Goal: Check status: Check status

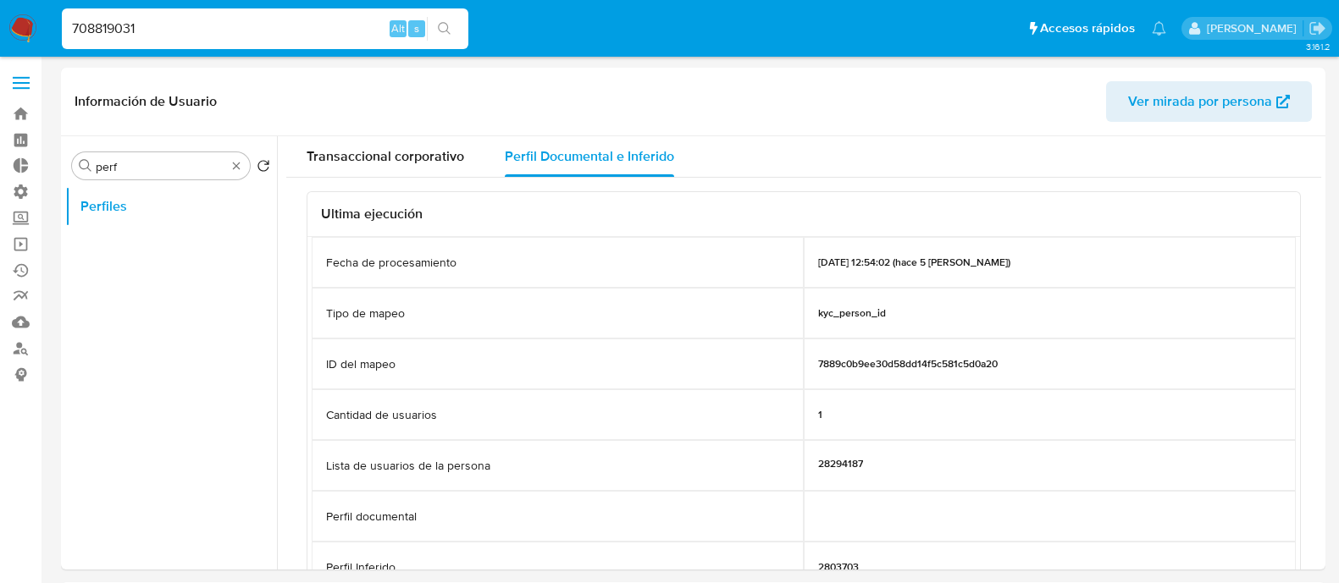
select select "10"
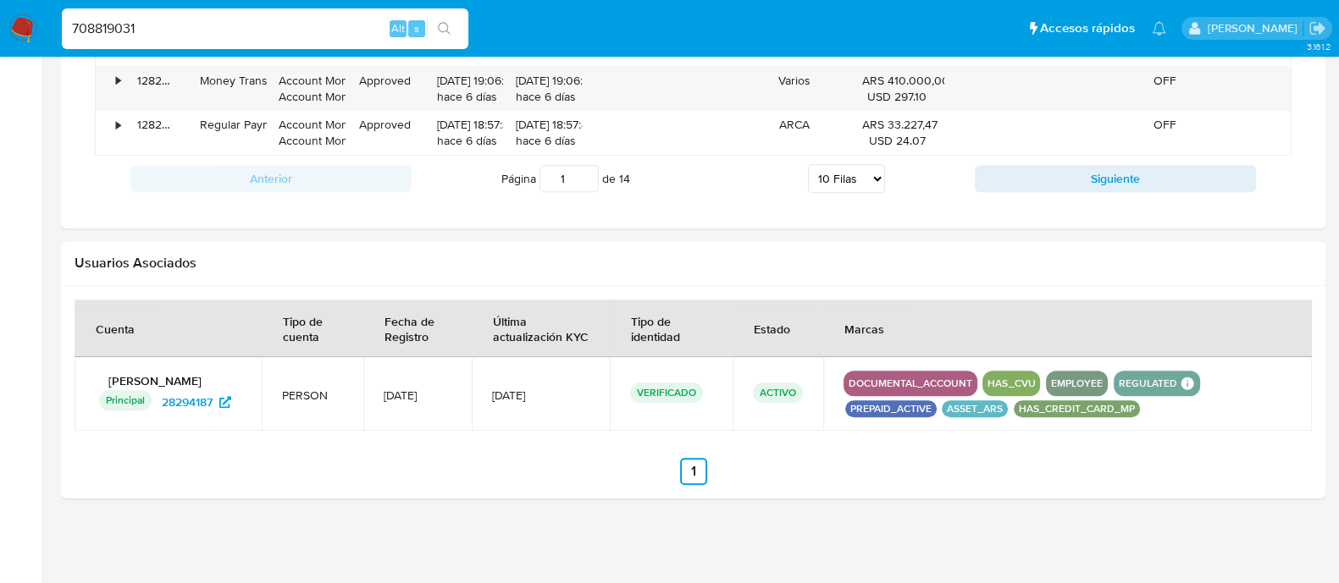
scroll to position [562, 0]
type input "708819031"
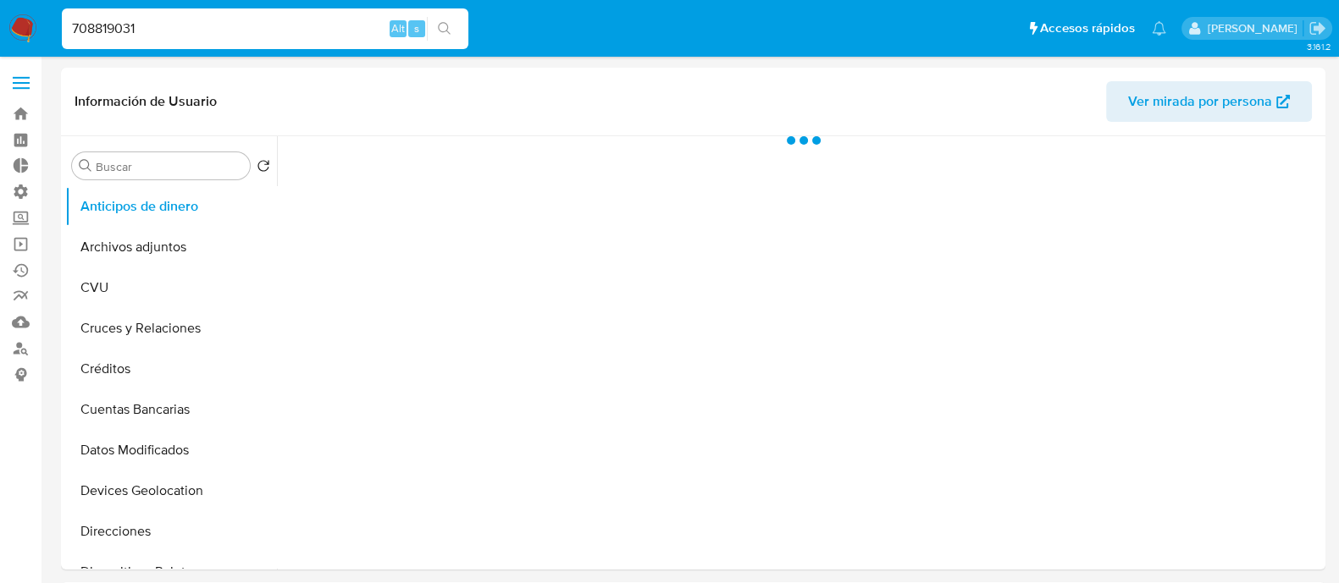
select select "10"
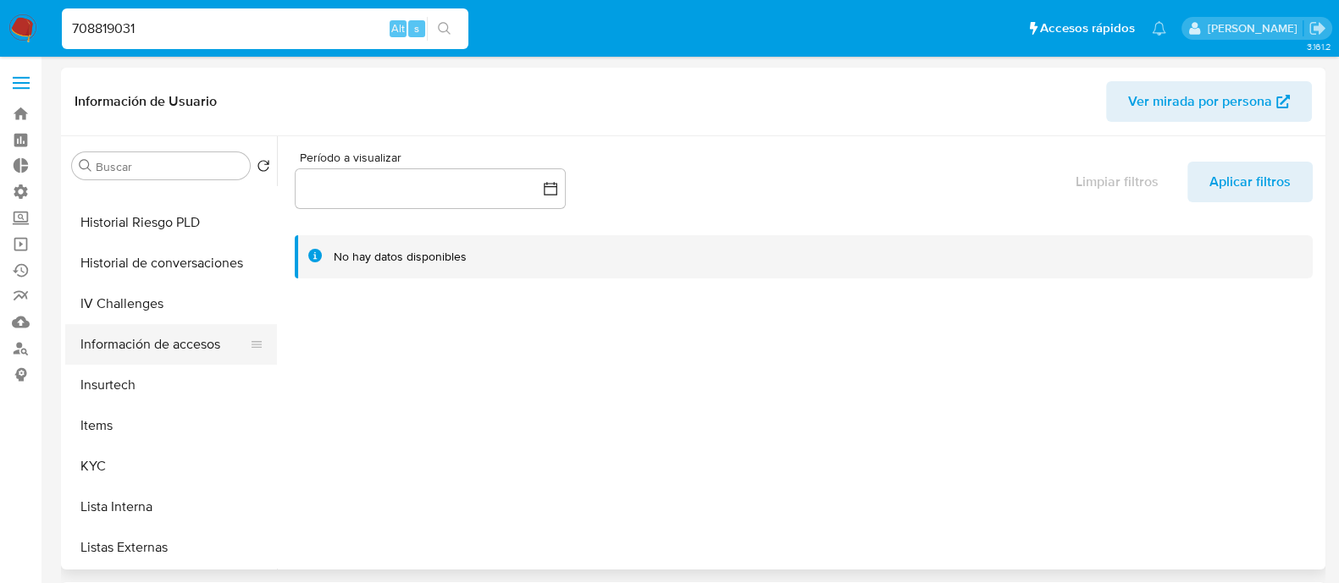
scroll to position [740, 0]
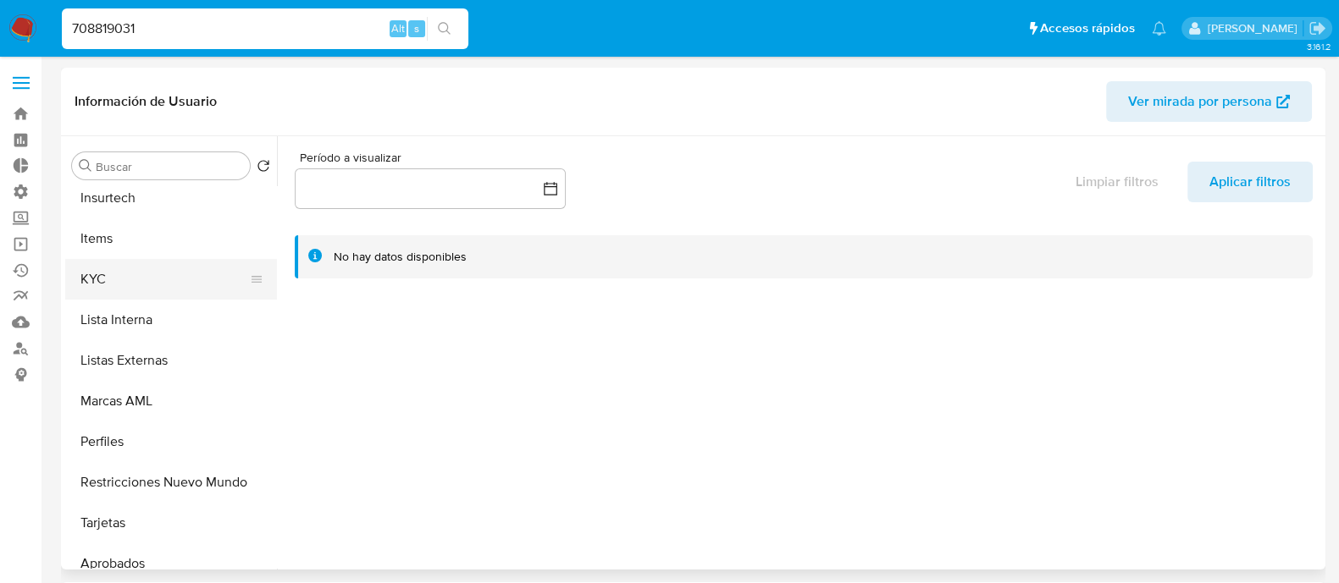
click at [120, 275] on button "KYC" at bounding box center [164, 279] width 198 height 41
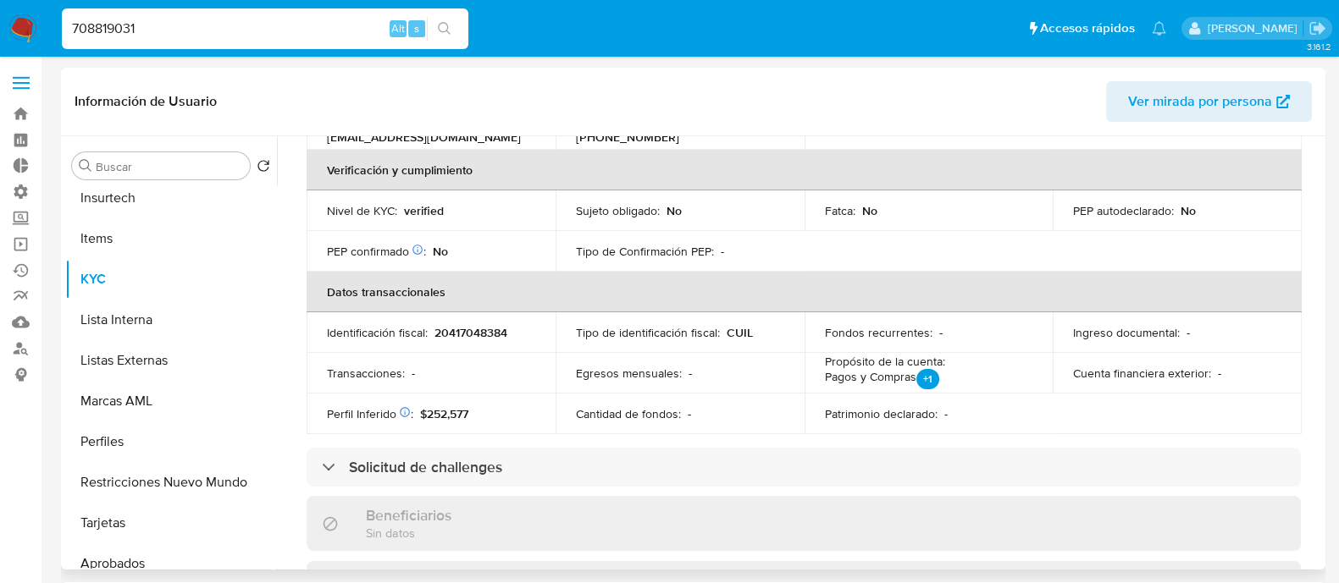
scroll to position [422, 0]
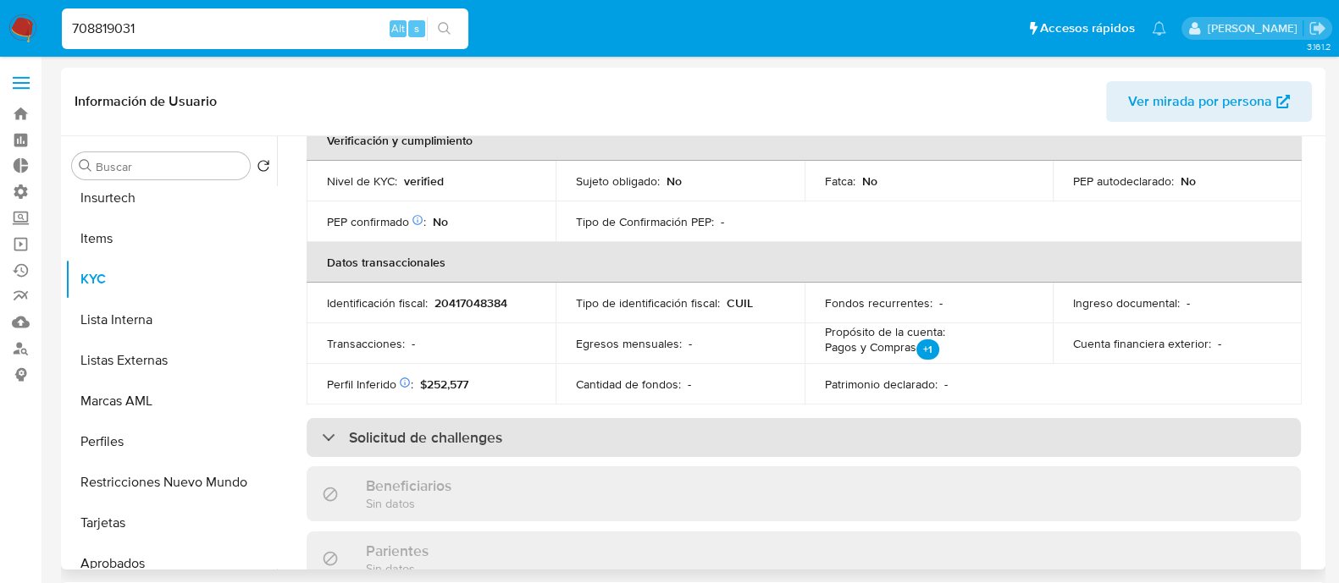
click at [533, 422] on div "Solicitud de challenges" at bounding box center [803, 437] width 994 height 39
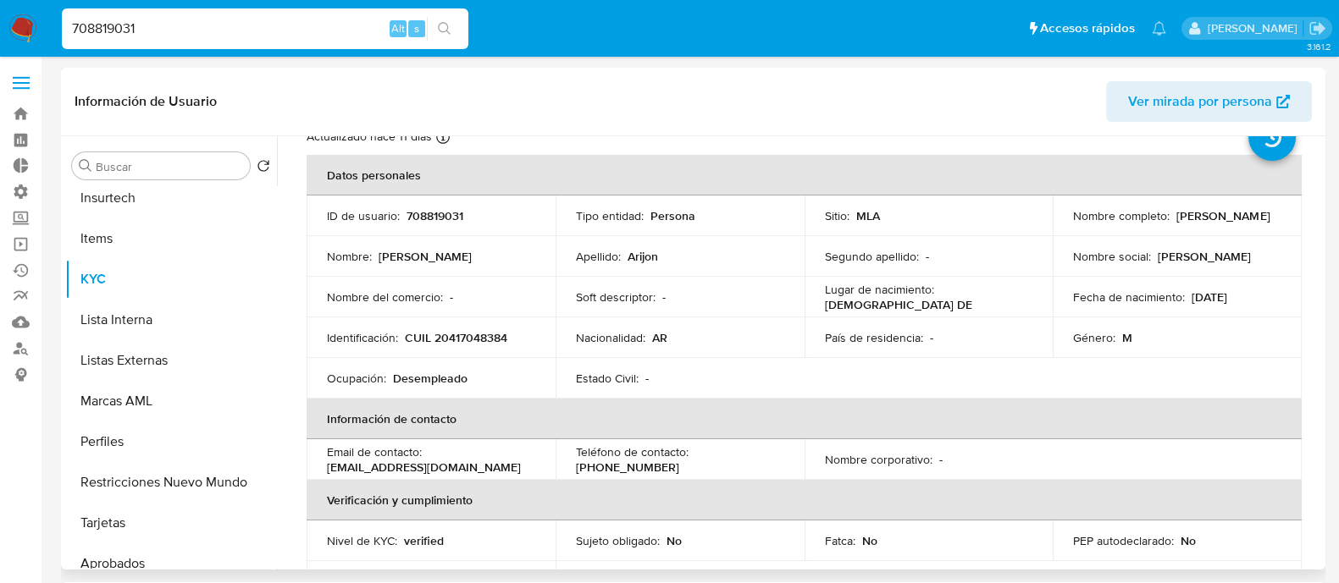
scroll to position [0, 0]
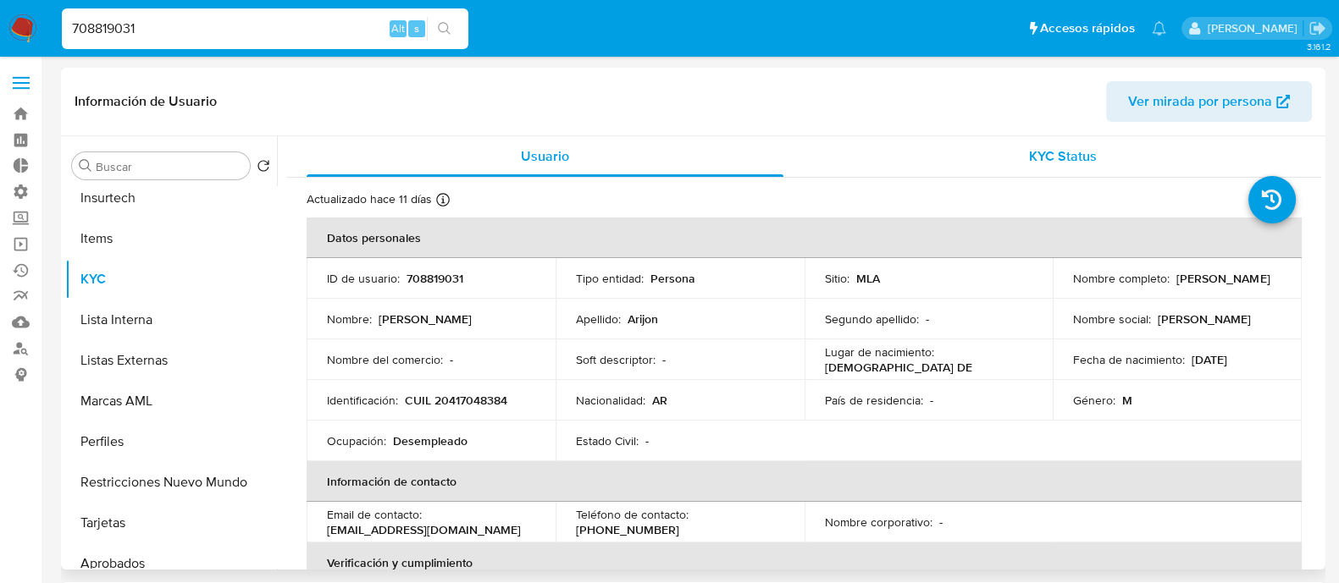
click at [1037, 159] on span "KYC Status" at bounding box center [1063, 155] width 68 height 19
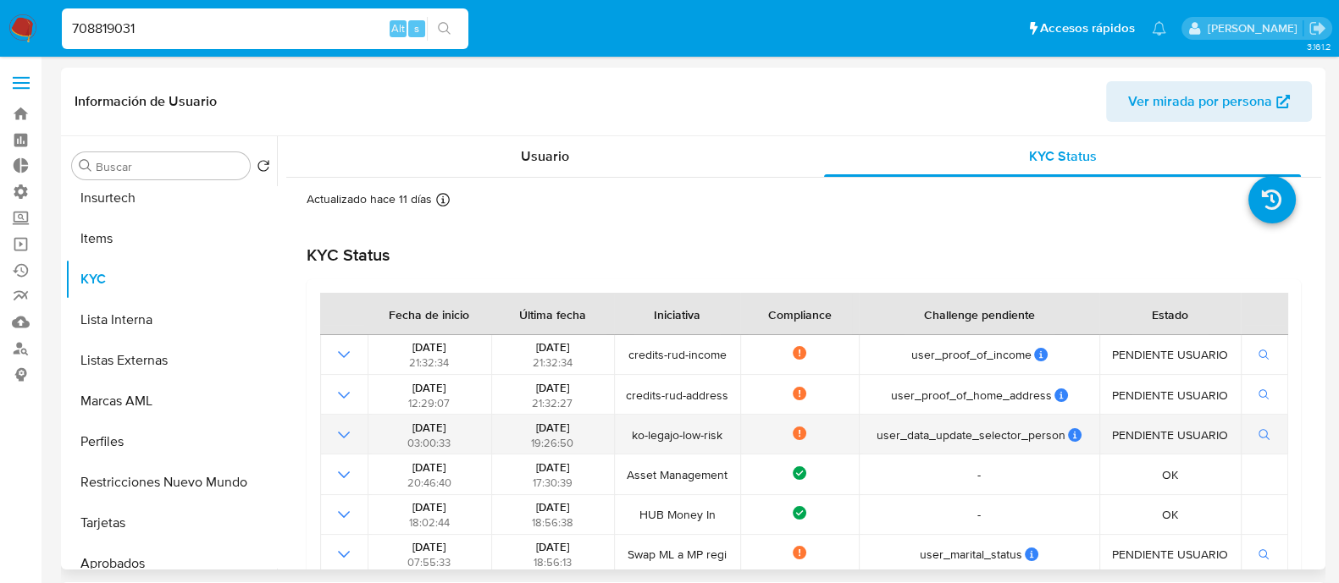
drag, startPoint x: 384, startPoint y: 433, endPoint x: 889, endPoint y: 433, distance: 505.5
click at [889, 433] on tr "[DATE] 03:00:33 [DATE] 19:26:50 ko-legajo-low-risk Not compliance user_data_upd…" at bounding box center [804, 435] width 968 height 40
click at [759, 447] on td "Not compliance" at bounding box center [799, 435] width 118 height 40
drag, startPoint x: 629, startPoint y: 439, endPoint x: 803, endPoint y: 435, distance: 174.5
click at [803, 435] on tr "[DATE] 03:00:33 [DATE] 19:26:50 ko-legajo-low-risk Not compliance user_data_upd…" at bounding box center [804, 435] width 968 height 40
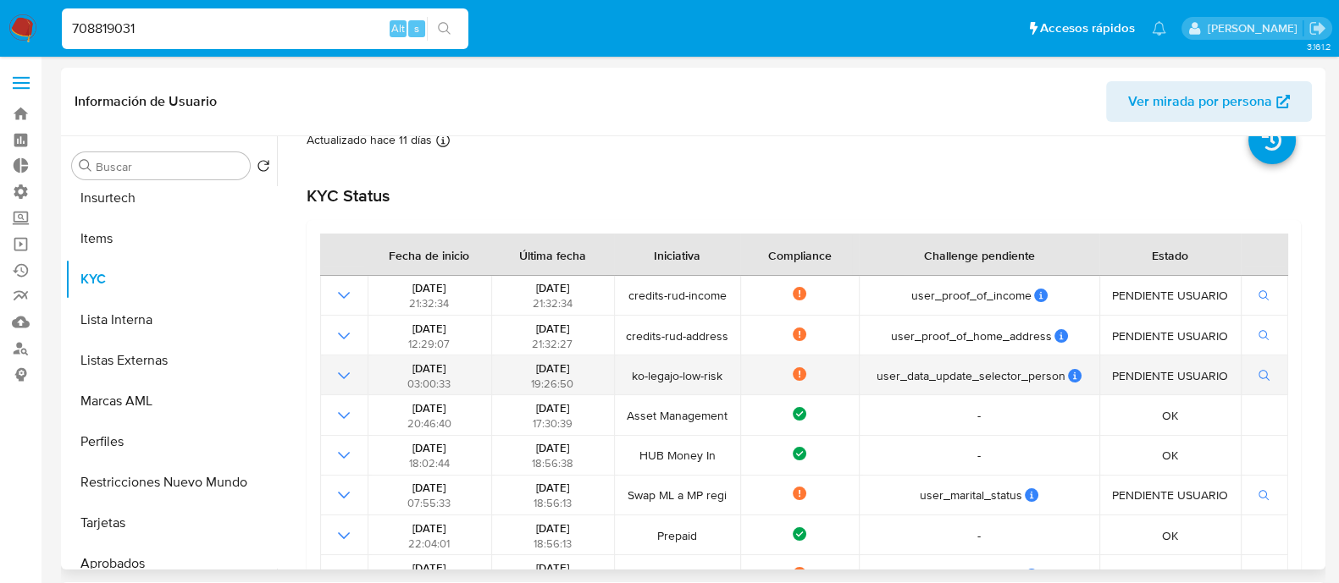
scroll to position [105, 0]
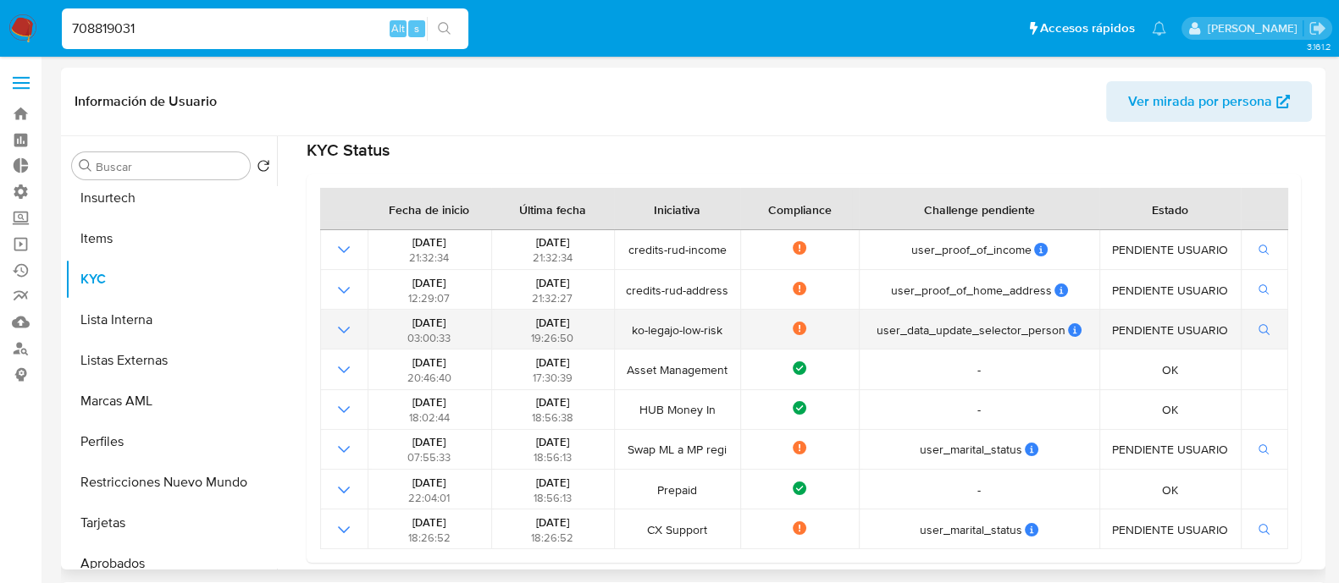
click at [331, 330] on td at bounding box center [343, 330] width 47 height 40
click at [334, 330] on icon "Mostrar operación" at bounding box center [344, 330] width 20 height 20
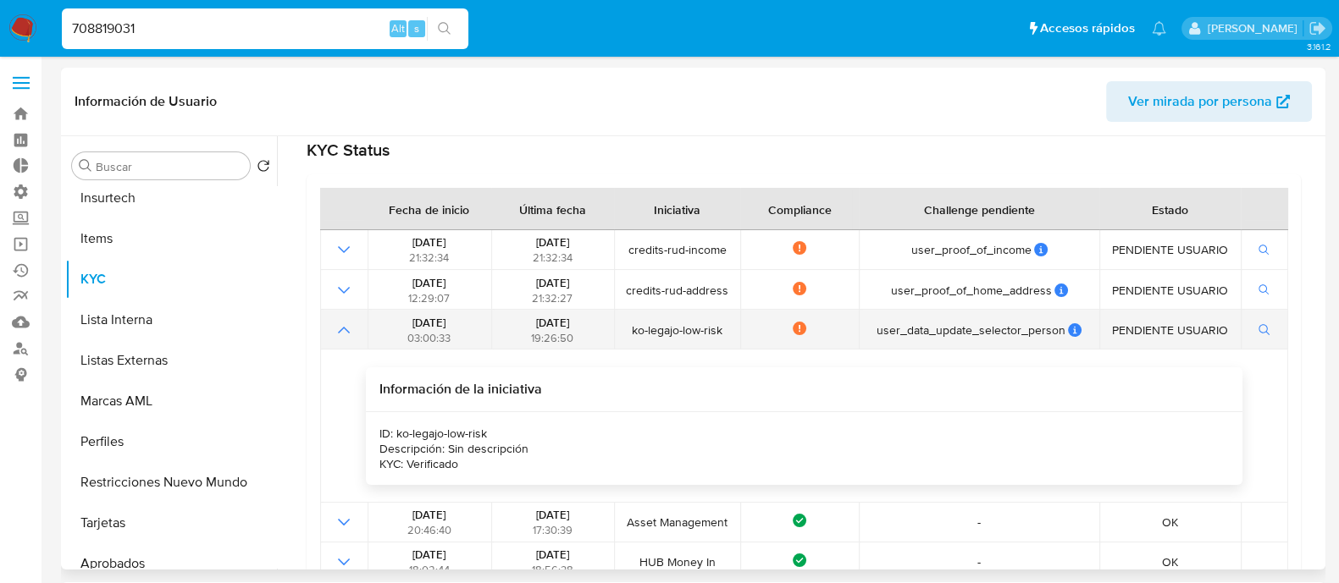
drag, startPoint x: 334, startPoint y: 330, endPoint x: 330, endPoint y: 343, distance: 13.4
click at [334, 339] on icon "Mostrar operación" at bounding box center [344, 330] width 20 height 20
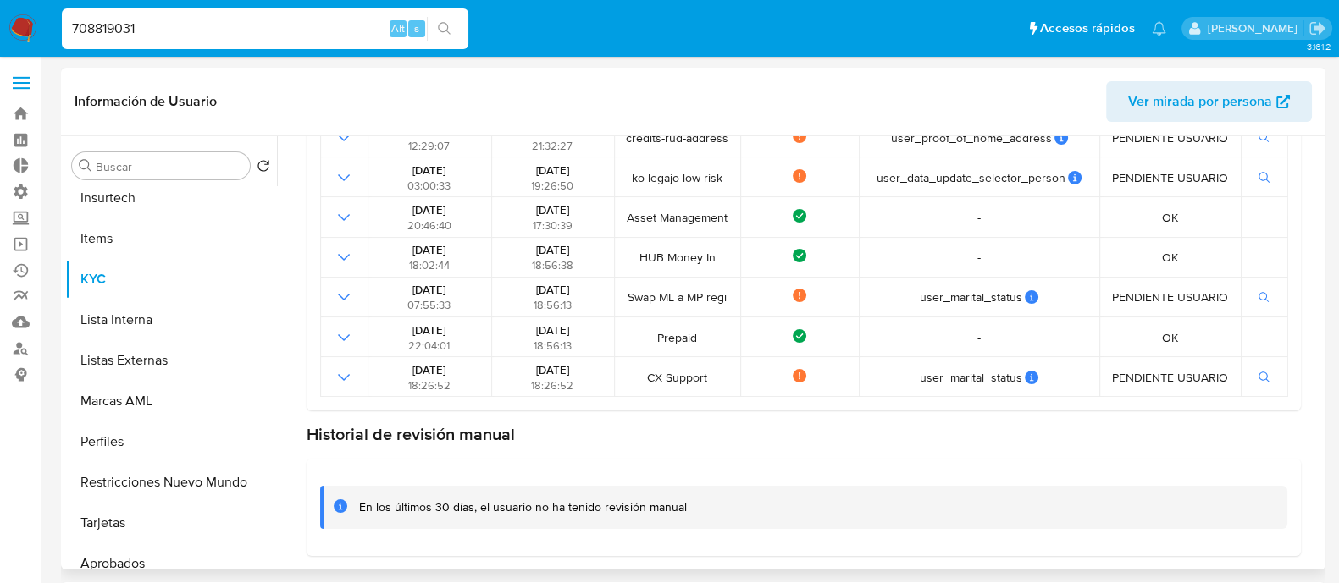
scroll to position [152, 0]
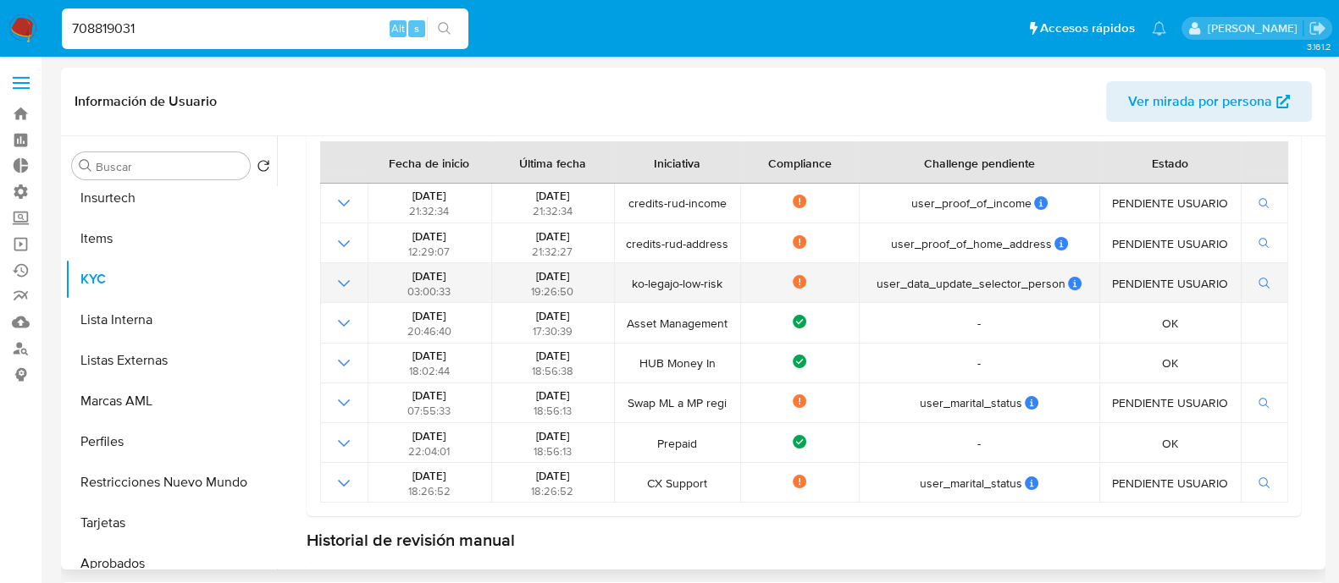
drag, startPoint x: 404, startPoint y: 270, endPoint x: 984, endPoint y: 287, distance: 580.2
click at [936, 287] on tr "[DATE] 03:00:33 [DATE] 19:26:50 ko-legajo-low-risk Not compliance user_data_upd…" at bounding box center [804, 283] width 968 height 40
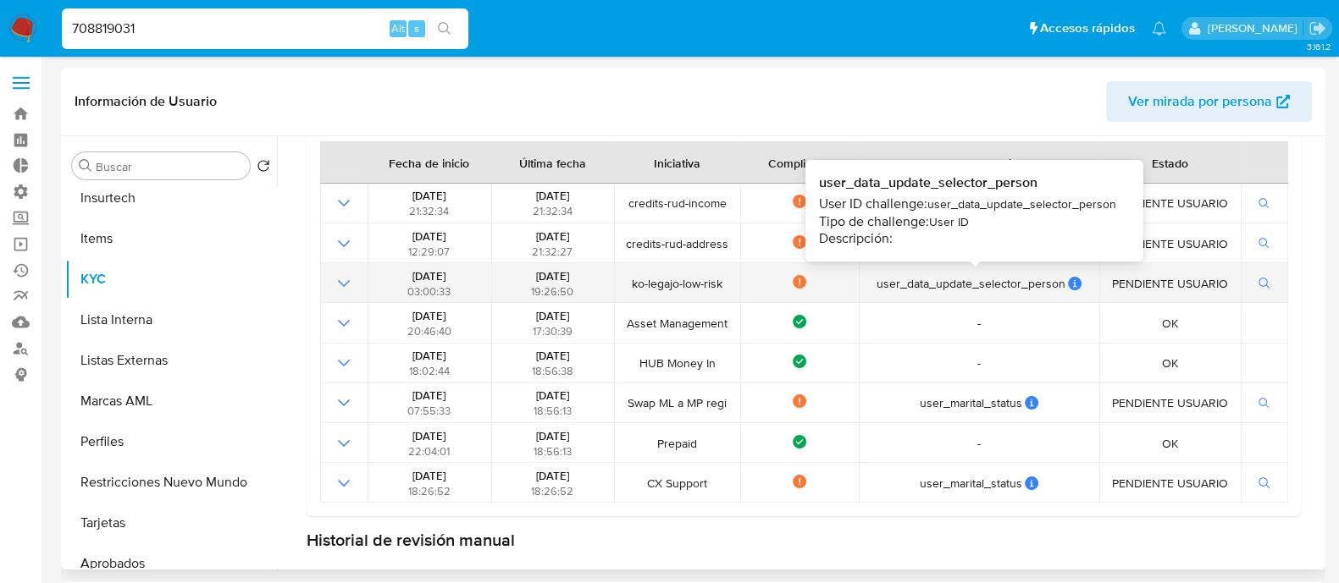
click at [1085, 289] on div "user_data_update_selector_person" at bounding box center [979, 283] width 230 height 15
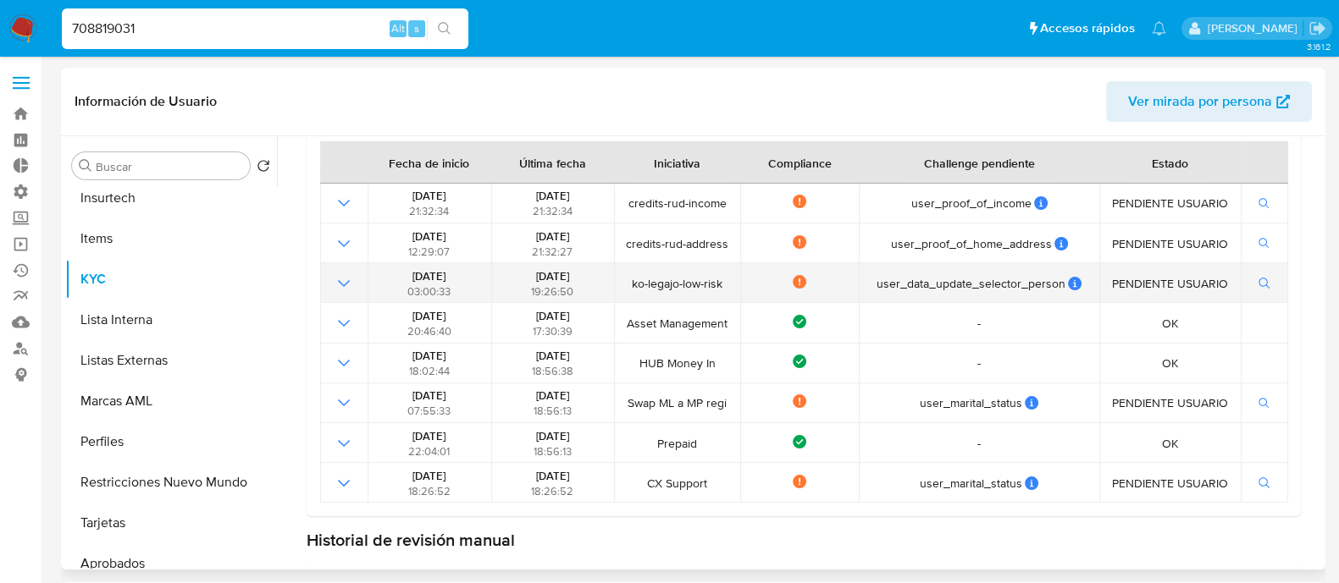
drag, startPoint x: 1218, startPoint y: 293, endPoint x: 380, endPoint y: 270, distance: 838.5
click at [380, 270] on tr "[DATE] 03:00:33 [DATE] 19:26:50 ko-legajo-low-risk Not compliance user_data_upd…" at bounding box center [804, 283] width 968 height 40
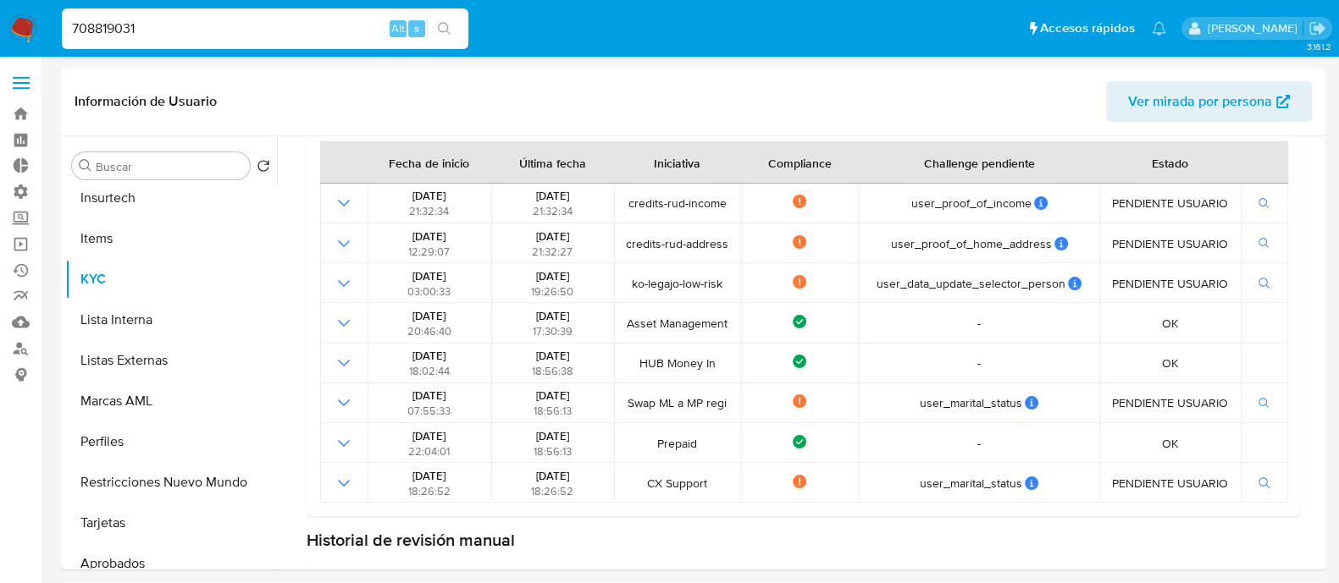
click at [191, 36] on input "708819031" at bounding box center [265, 29] width 406 height 22
paste input "68281204"
type input "682812041"
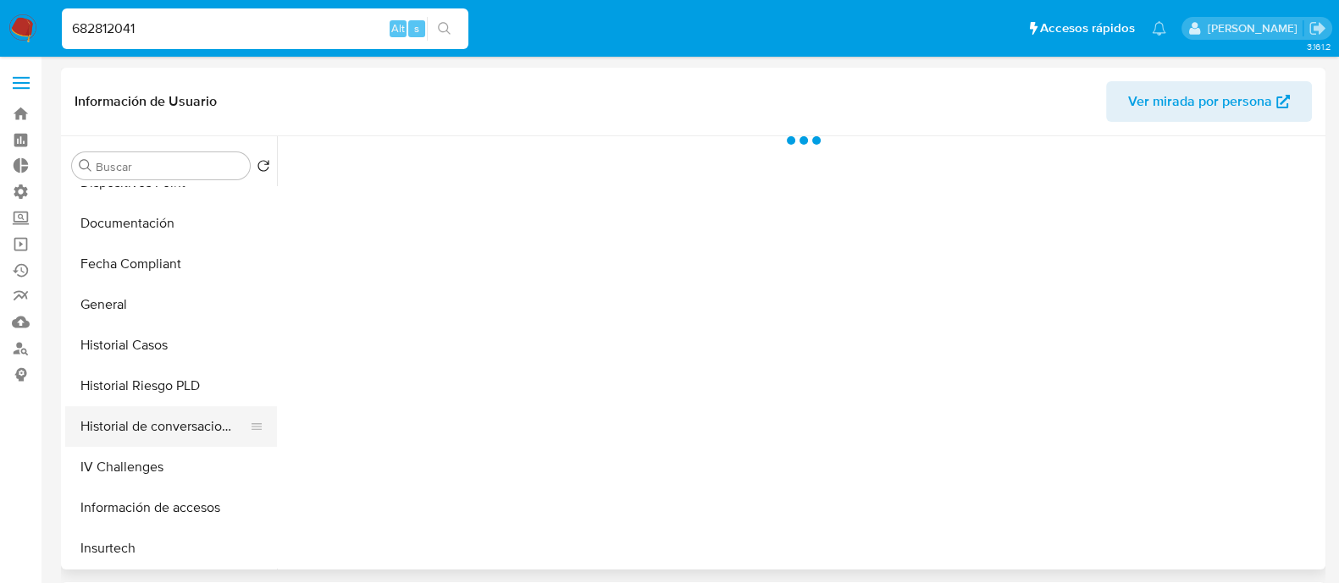
select select "10"
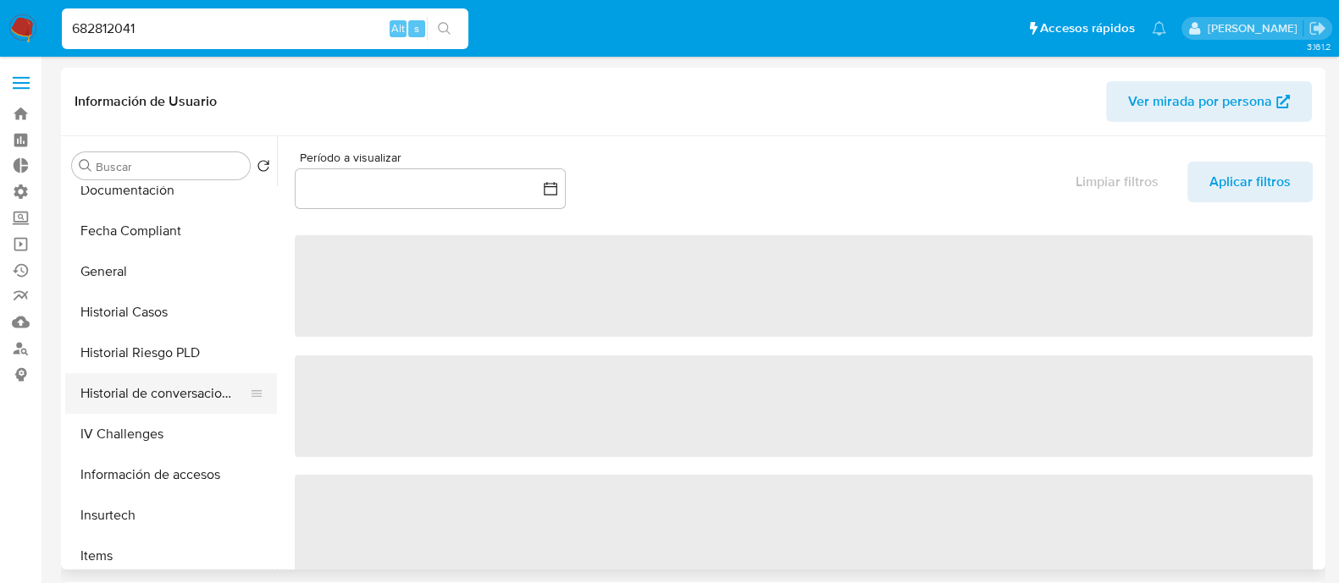
scroll to position [635, 0]
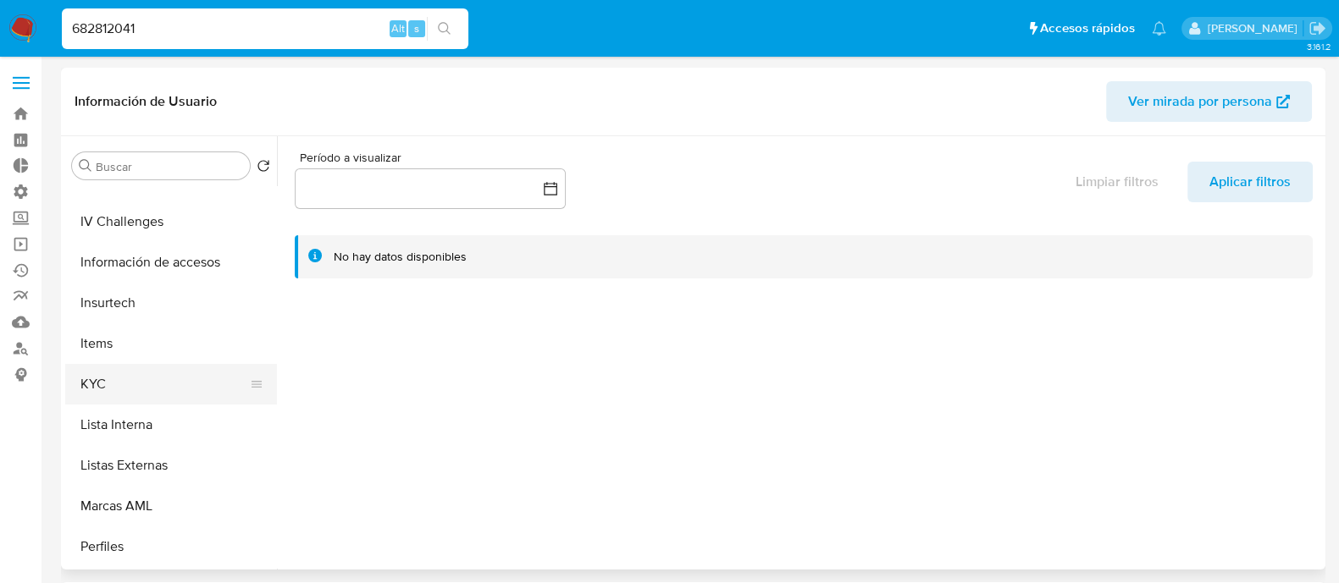
click at [166, 390] on button "KYC" at bounding box center [164, 384] width 198 height 41
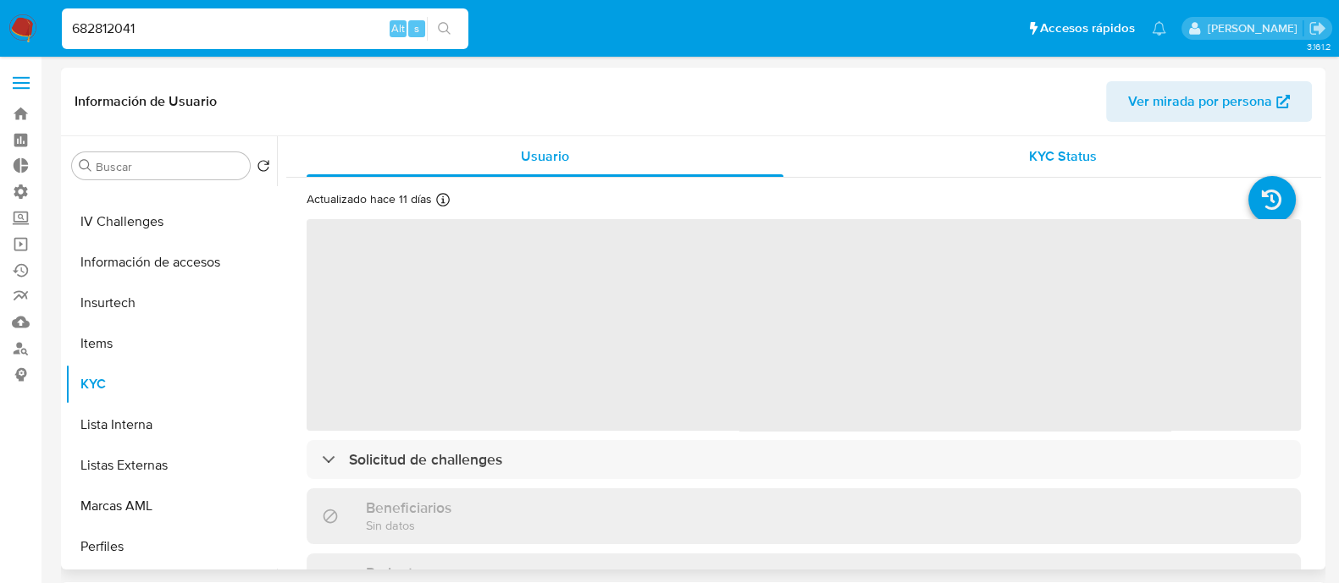
click at [1062, 136] on div "KYC Status" at bounding box center [1062, 156] width 477 height 41
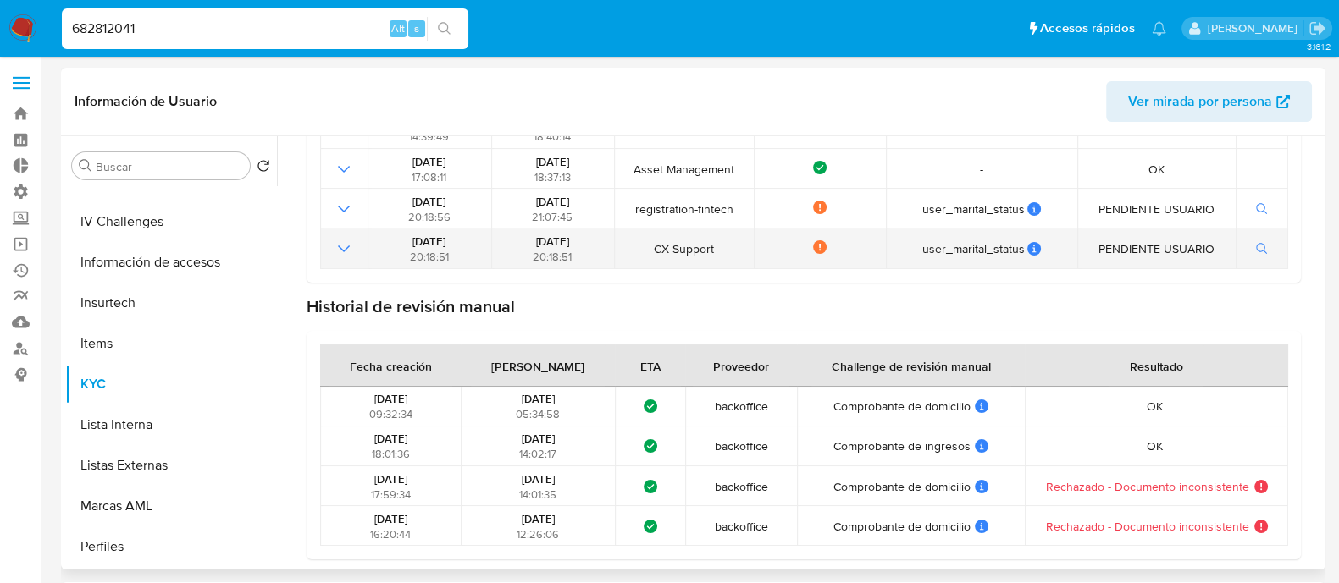
scroll to position [229, 0]
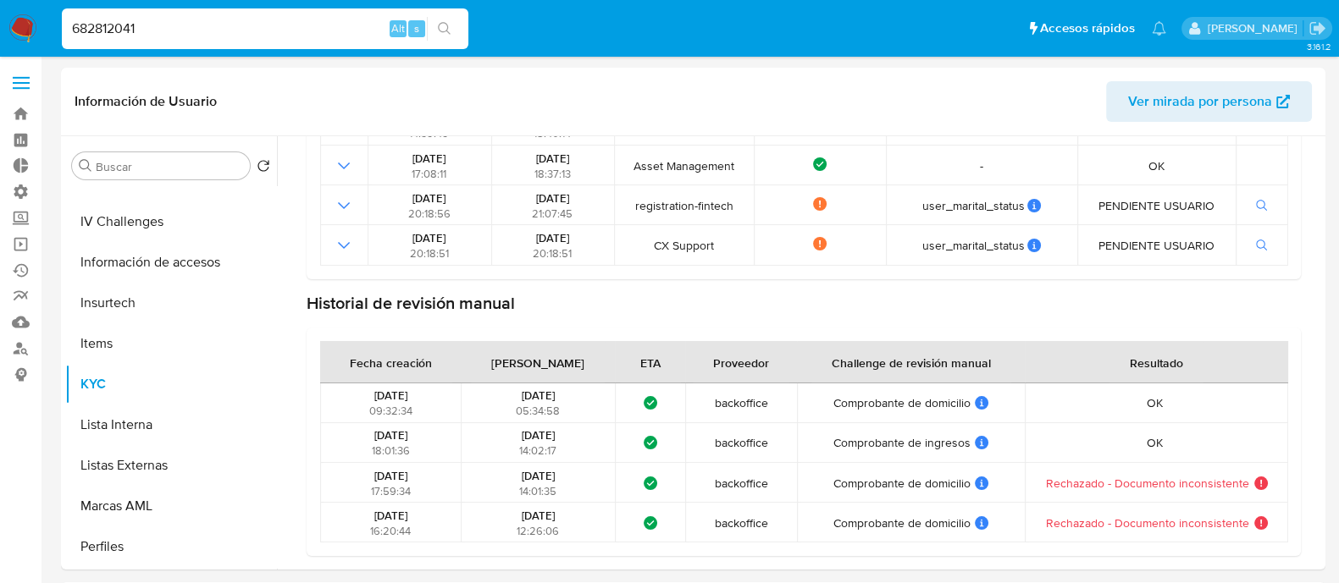
click at [190, 21] on input "682812041" at bounding box center [265, 29] width 406 height 22
drag, startPoint x: 187, startPoint y: 20, endPoint x: 197, endPoint y: 18, distance: 10.5
click at [186, 19] on input "682812041" at bounding box center [265, 29] width 406 height 22
paste input "28816406"
type input "288164061"
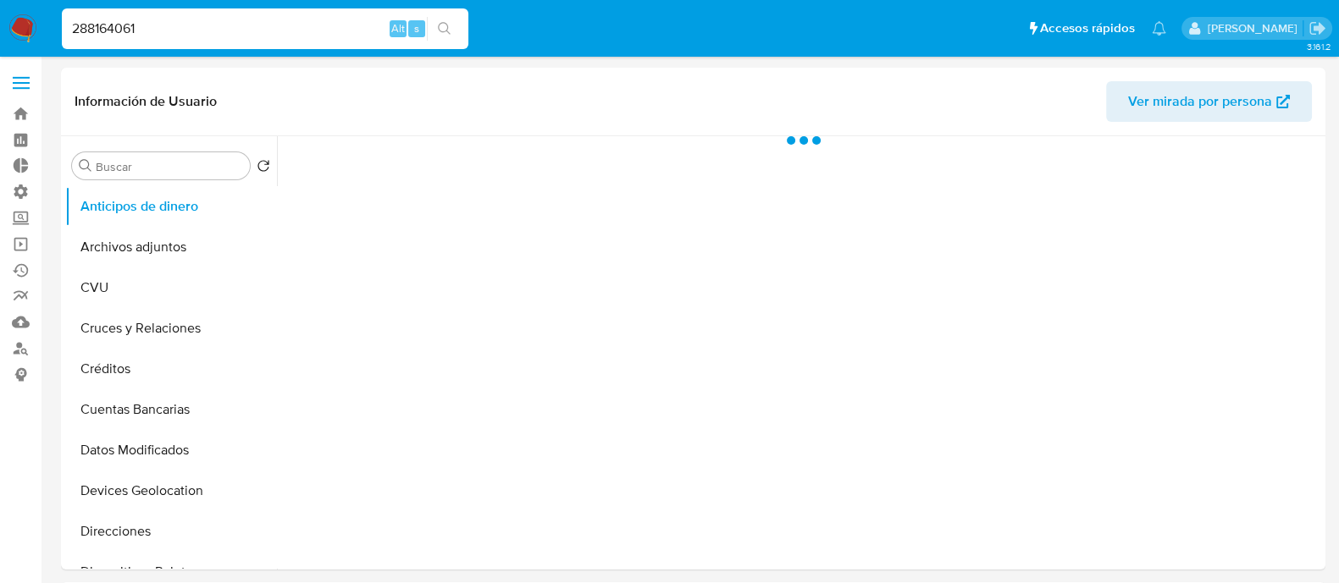
select select "10"
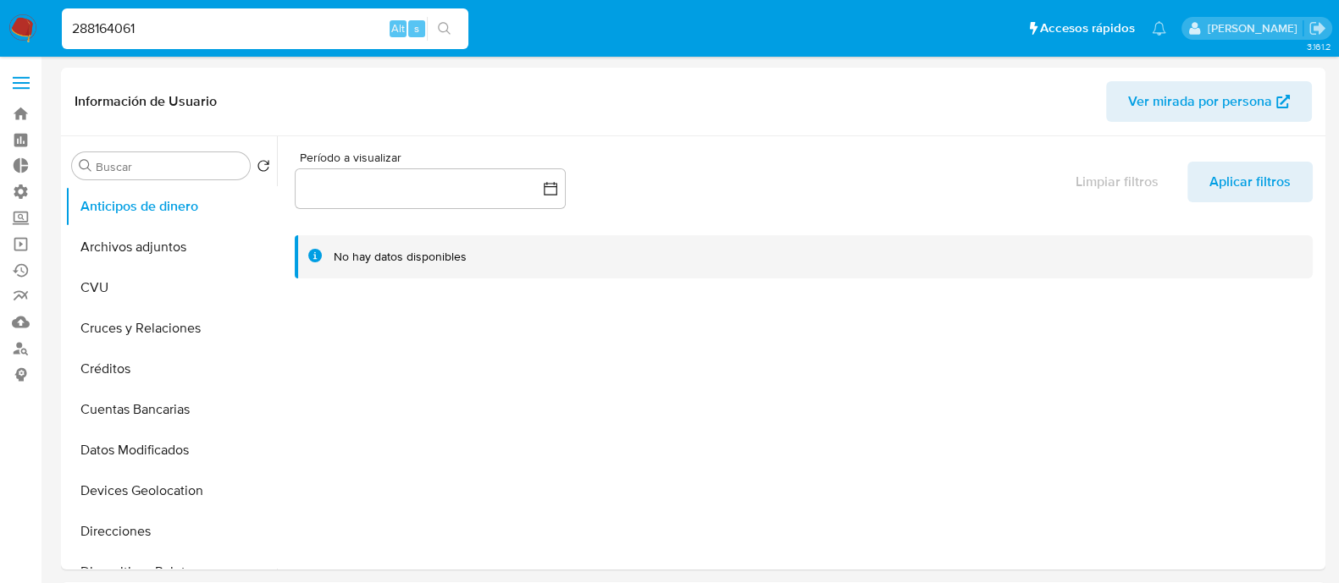
click at [185, 30] on input "288164061" at bounding box center [265, 29] width 406 height 22
paste input "64339944"
type input "64339944"
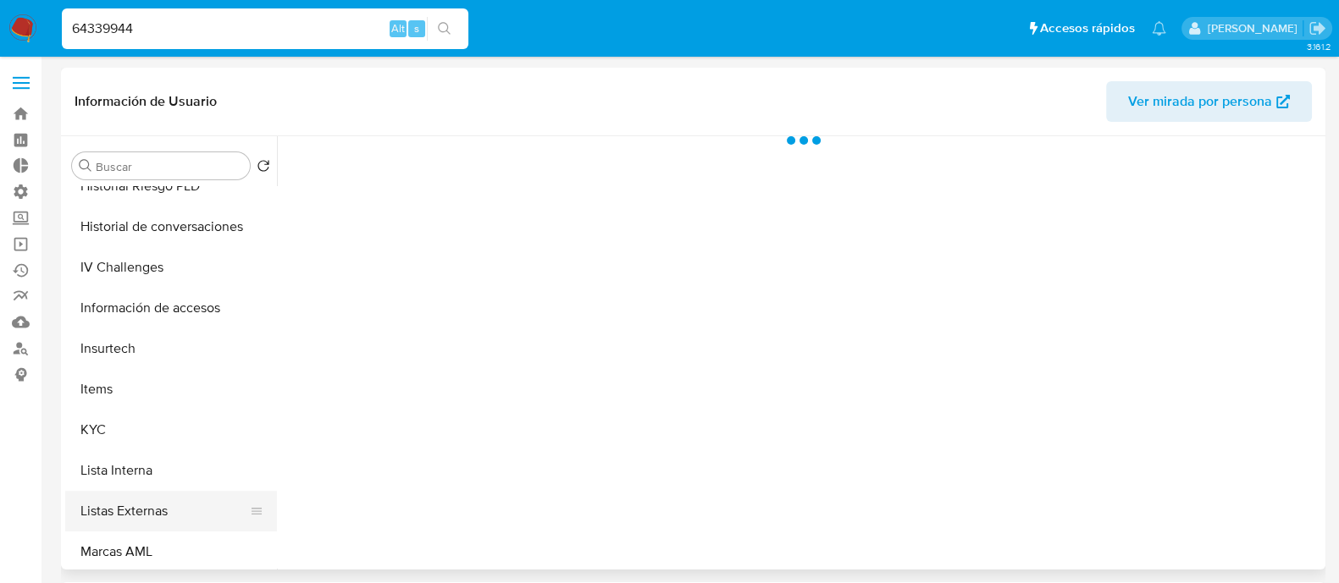
scroll to position [635, 0]
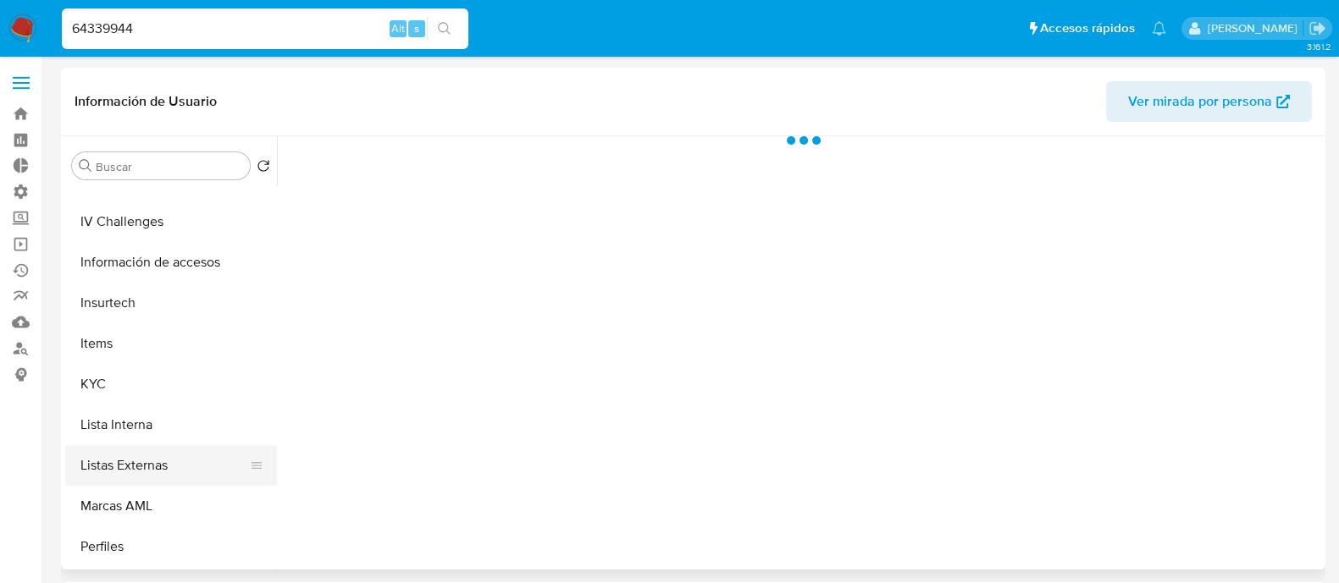
select select "10"
click at [186, 375] on button "KYC" at bounding box center [164, 384] width 198 height 41
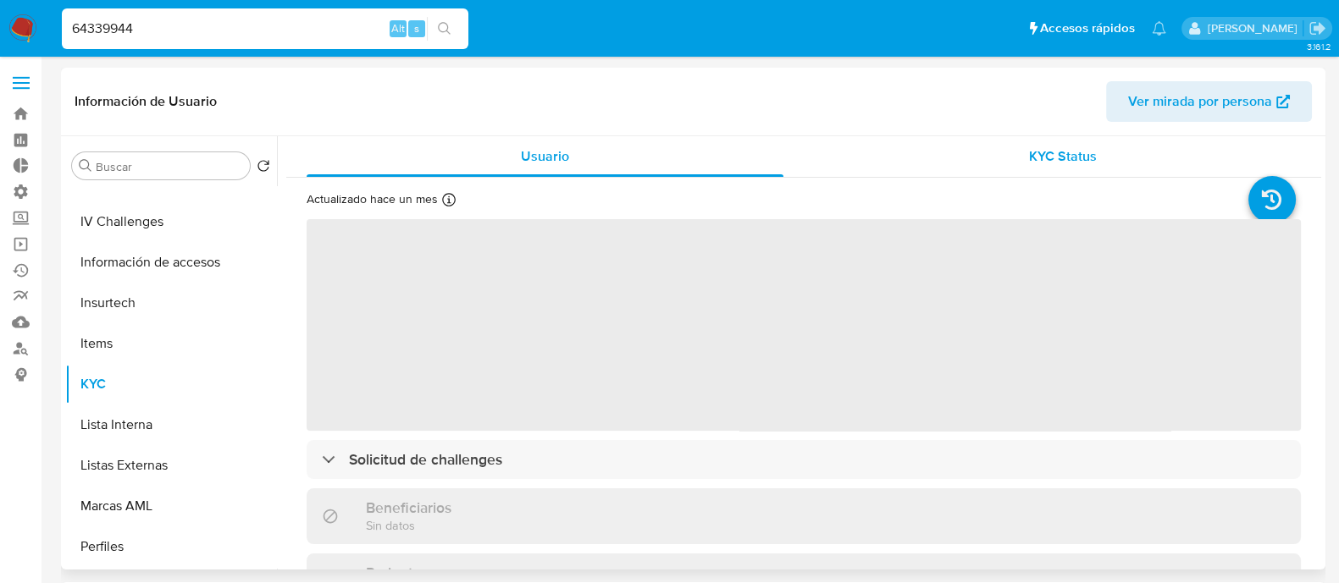
click at [1058, 154] on span "KYC Status" at bounding box center [1063, 155] width 68 height 19
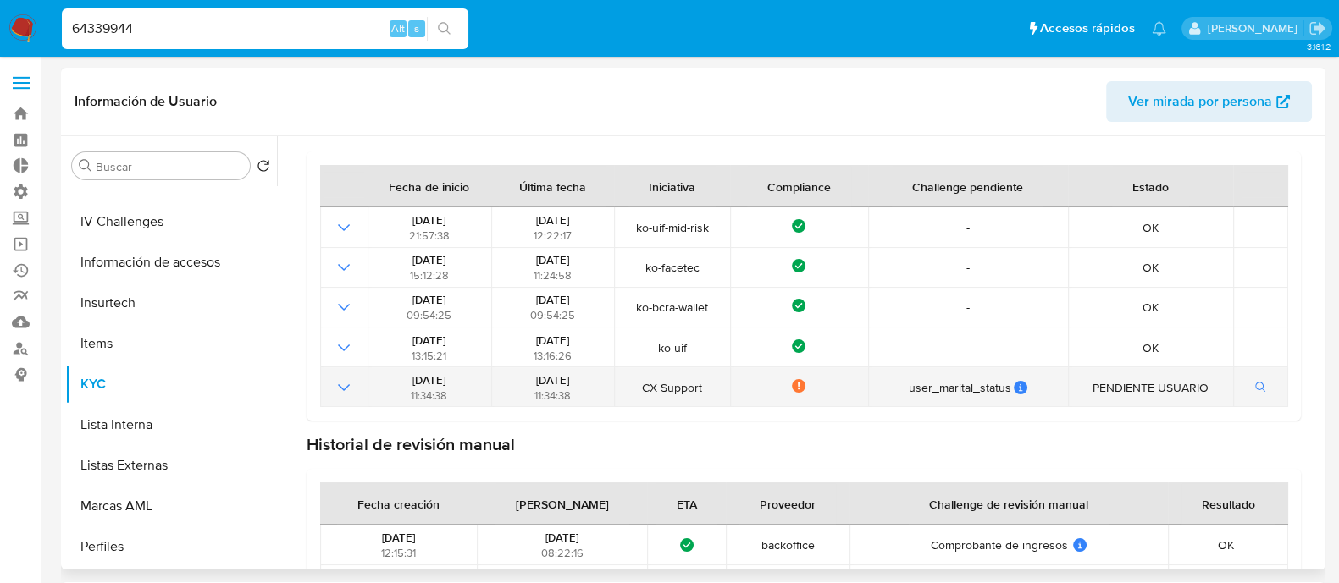
scroll to position [274, 0]
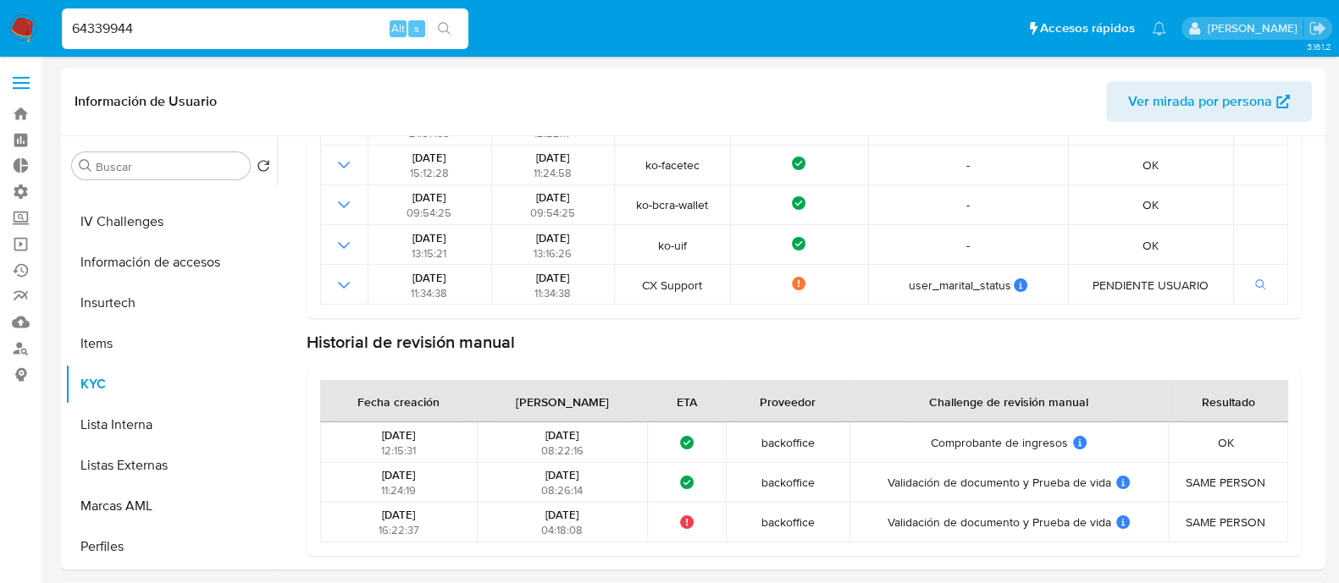
click at [146, 16] on div "64339944 Alt s" at bounding box center [265, 28] width 406 height 41
click at [142, 31] on input "64339944" at bounding box center [265, 29] width 406 height 22
paste input "327764116"
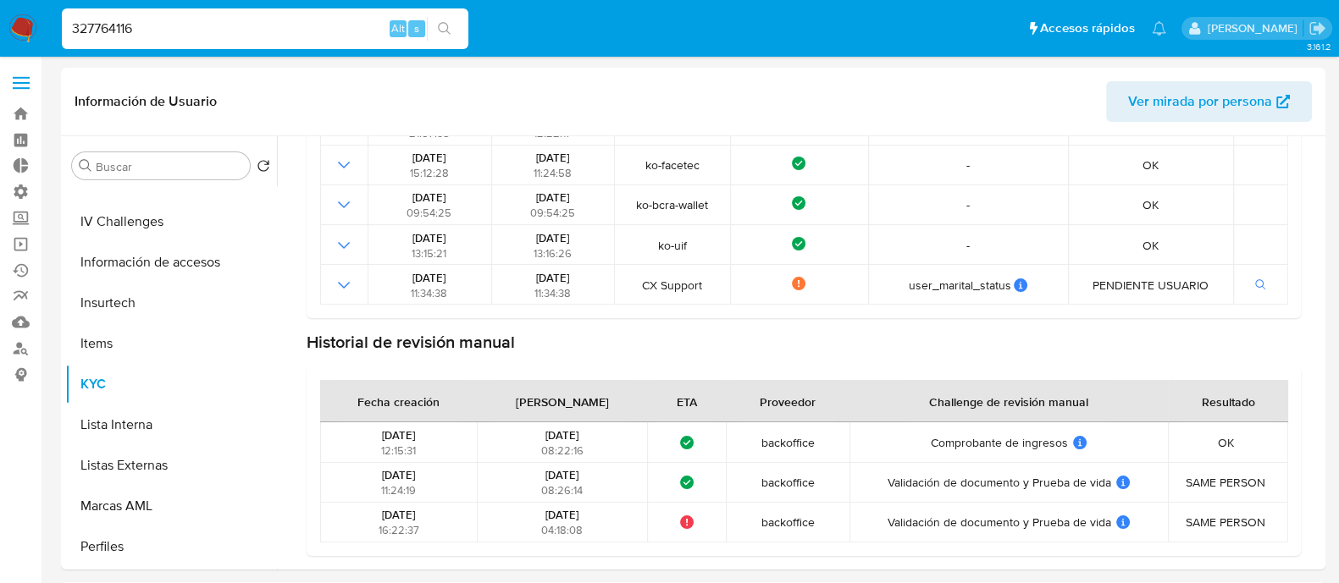
type input "327764116"
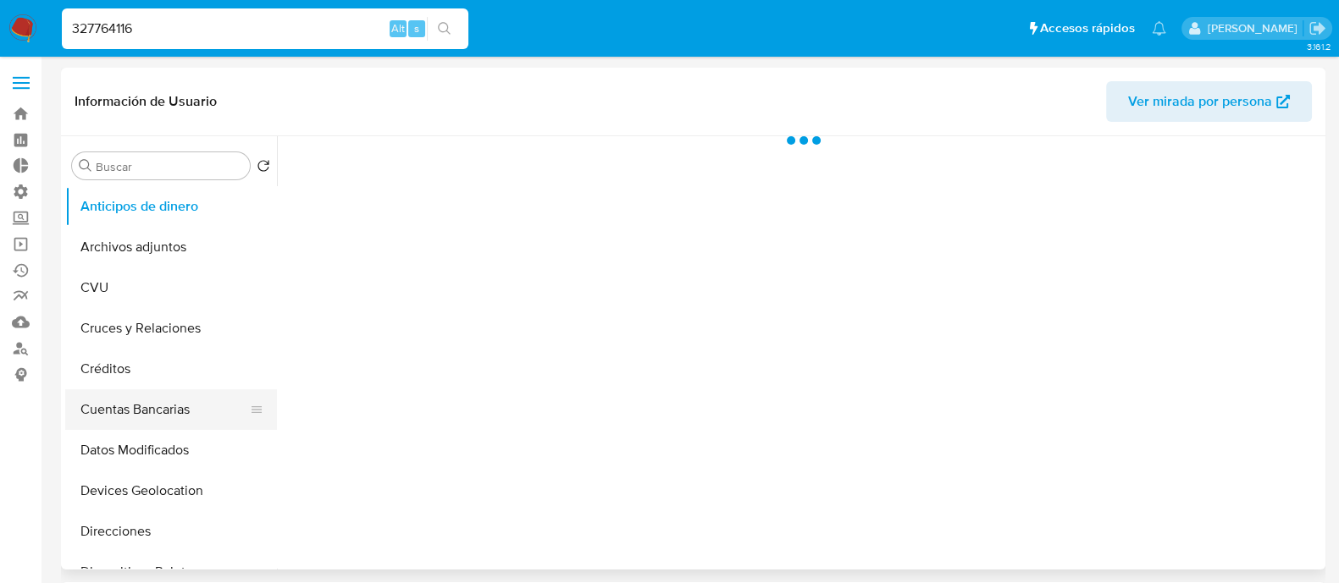
scroll to position [422, 0]
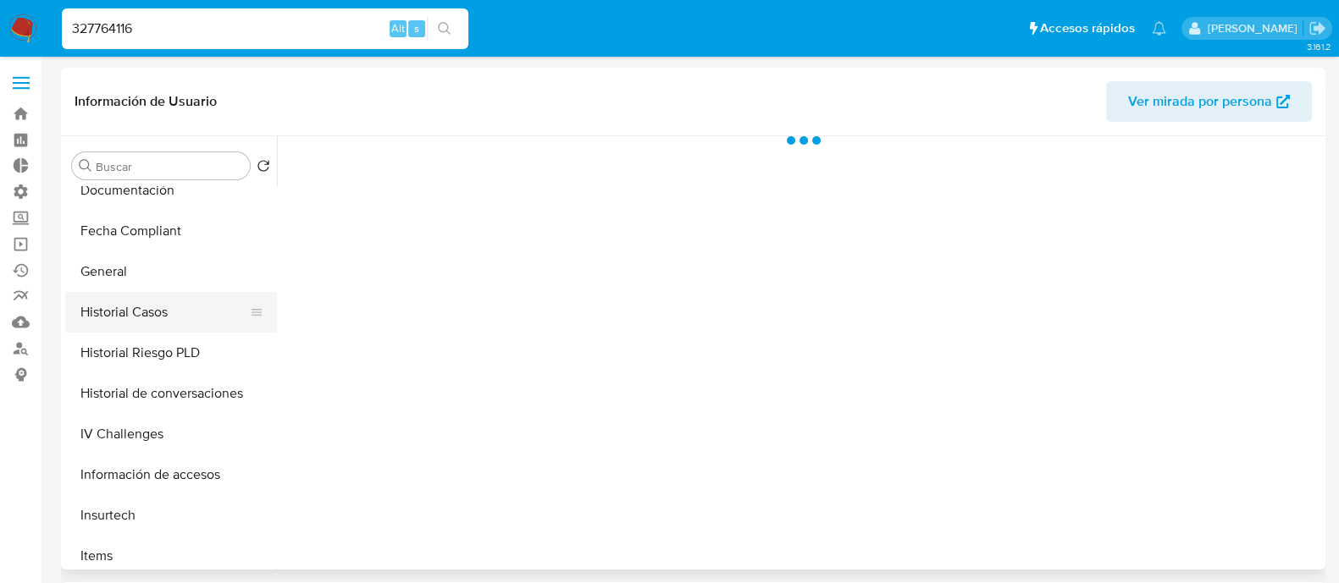
select select "10"
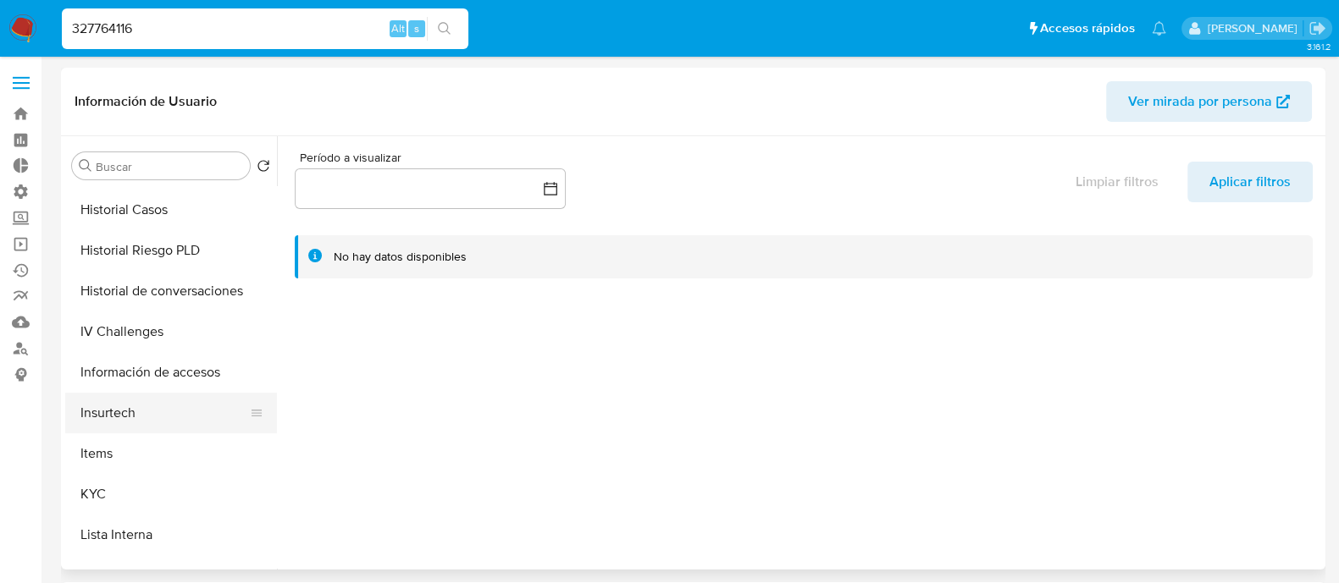
scroll to position [528, 0]
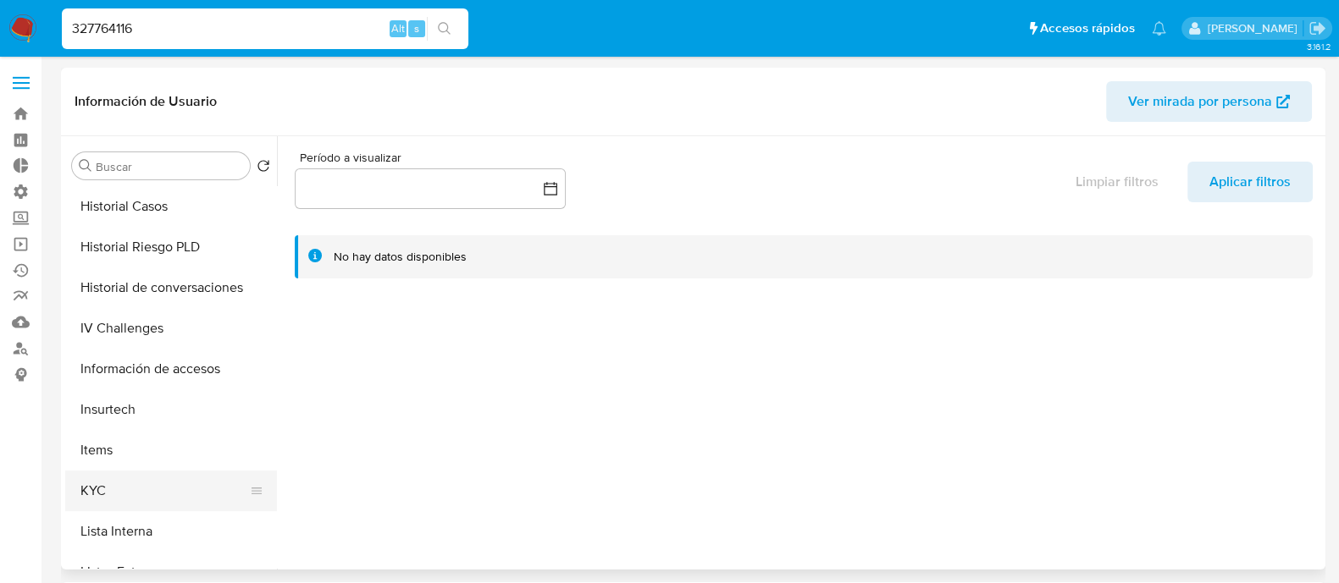
click at [163, 480] on button "KYC" at bounding box center [164, 491] width 198 height 41
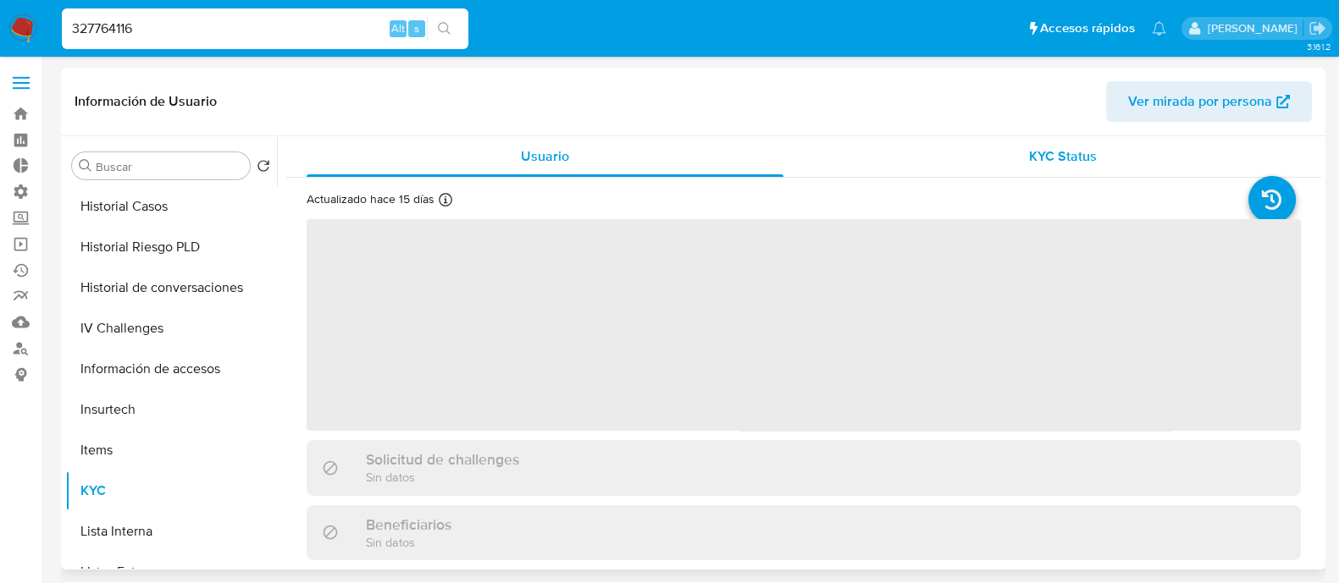
click at [1029, 159] on span "KYC Status" at bounding box center [1063, 155] width 68 height 19
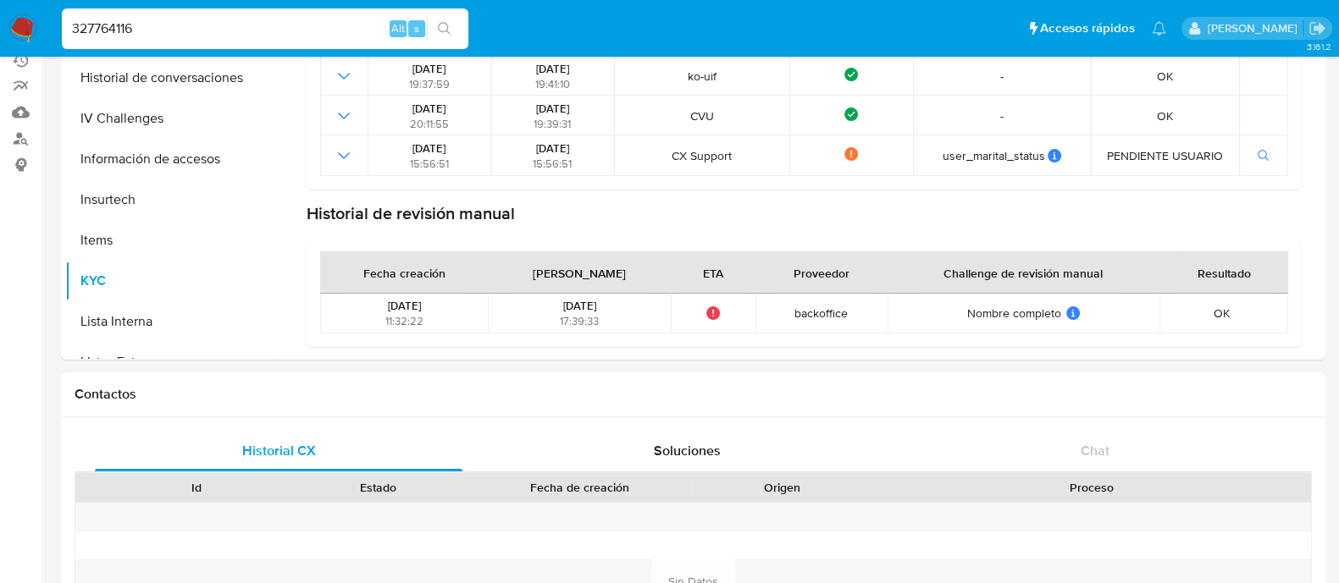
scroll to position [211, 0]
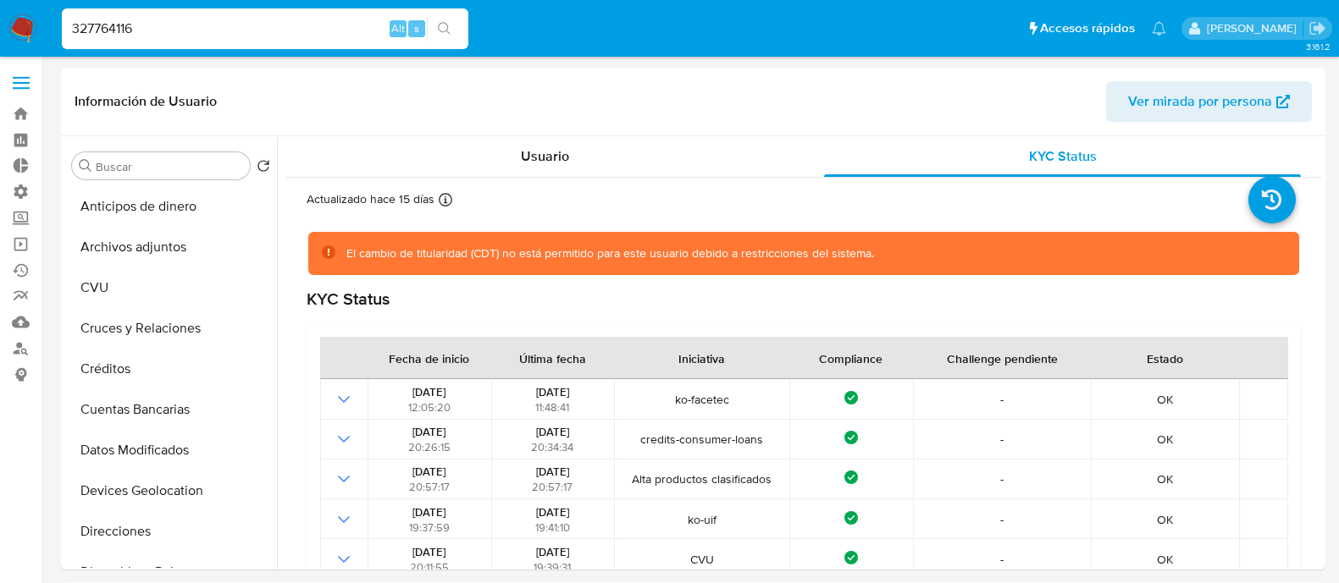
select select "10"
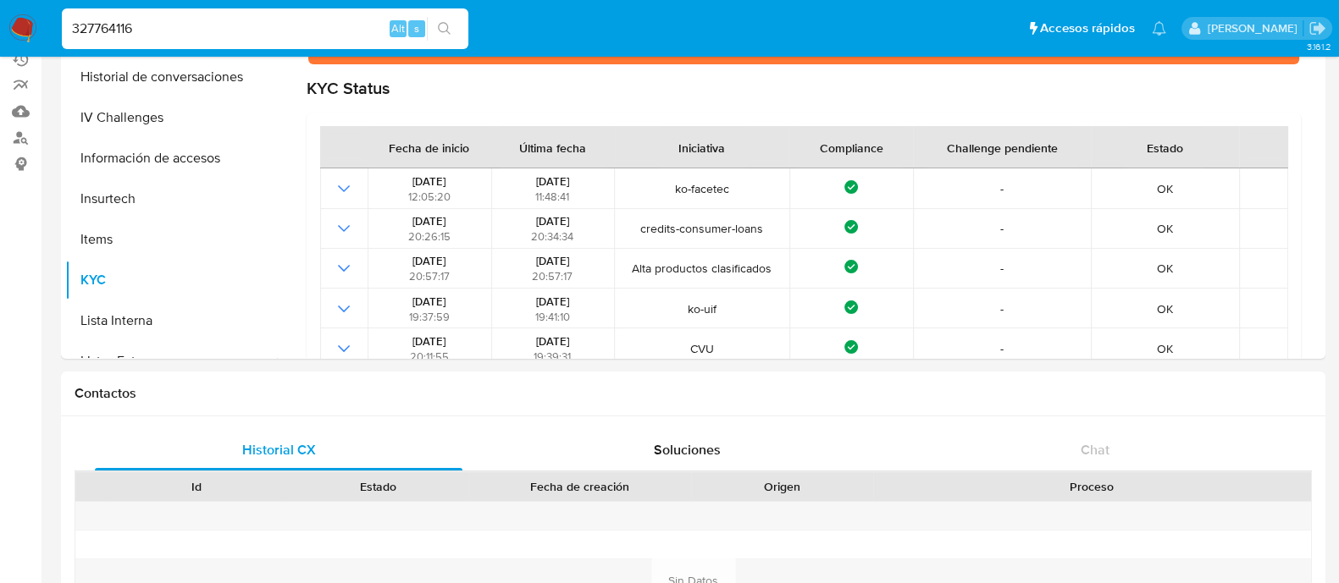
click at [18, 25] on img at bounding box center [22, 28] width 29 height 29
